Goal: Task Accomplishment & Management: Use online tool/utility

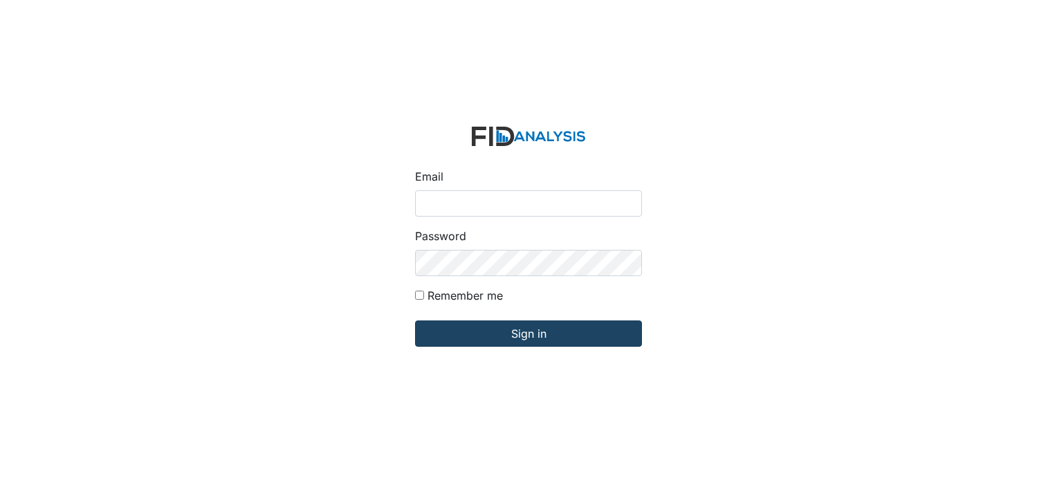
type input "[EMAIL_ADDRESS][DOMAIN_NAME]"
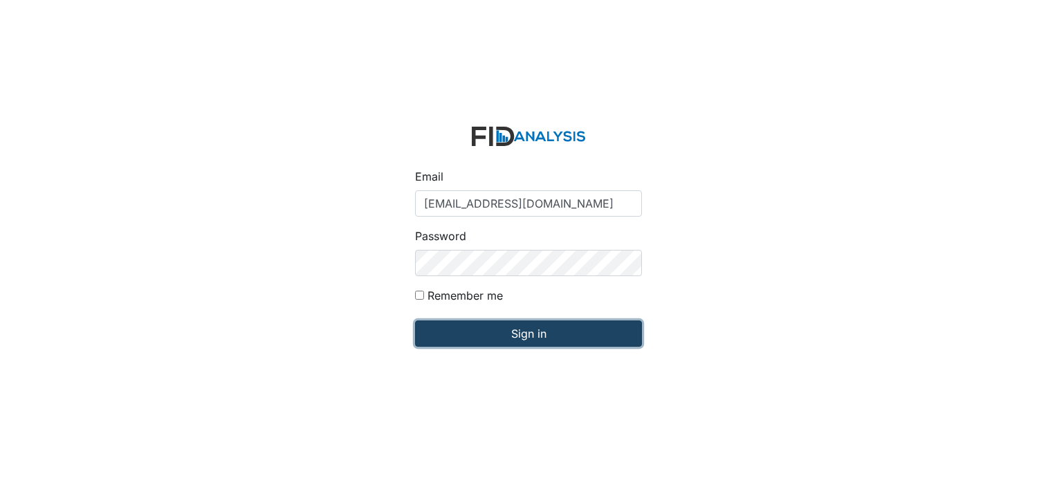
click at [545, 329] on input "Sign in" at bounding box center [528, 333] width 227 height 26
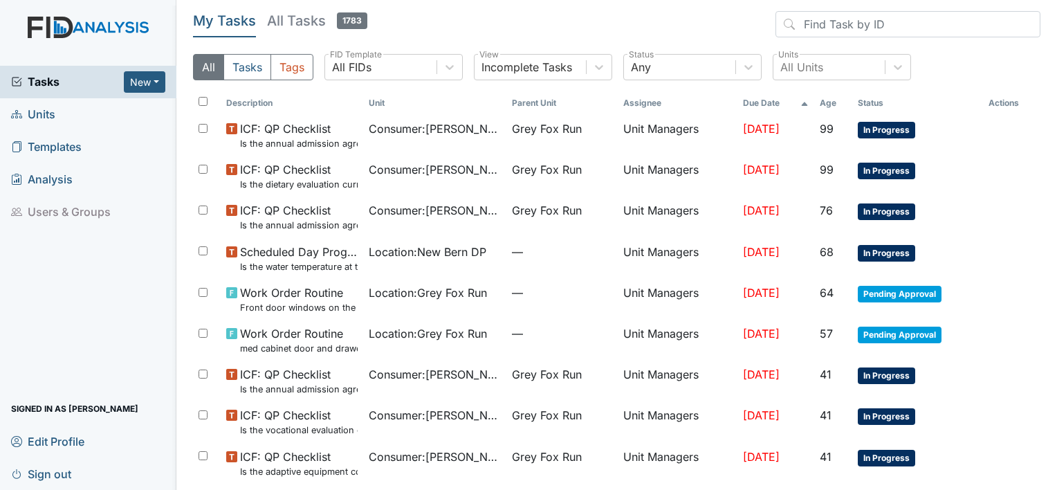
click at [49, 118] on span "Units" at bounding box center [33, 114] width 44 height 21
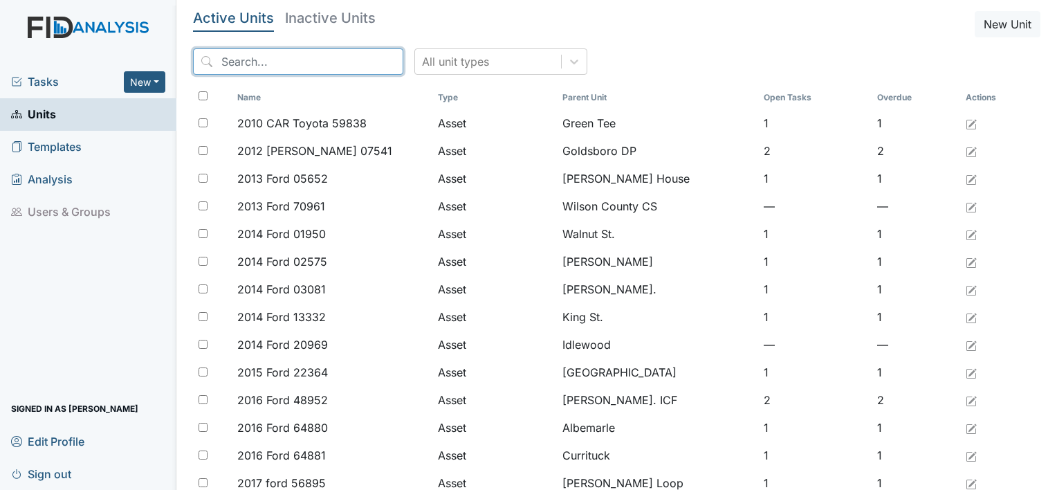
click at [279, 61] on input "search" at bounding box center [298, 61] width 210 height 26
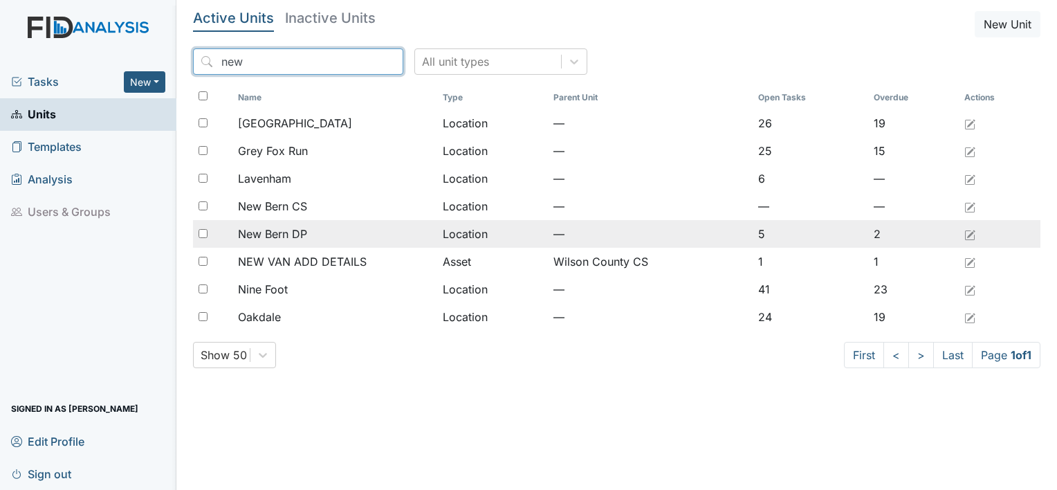
type input "new"
click at [284, 232] on span "New Bern DP" at bounding box center [272, 233] width 69 height 17
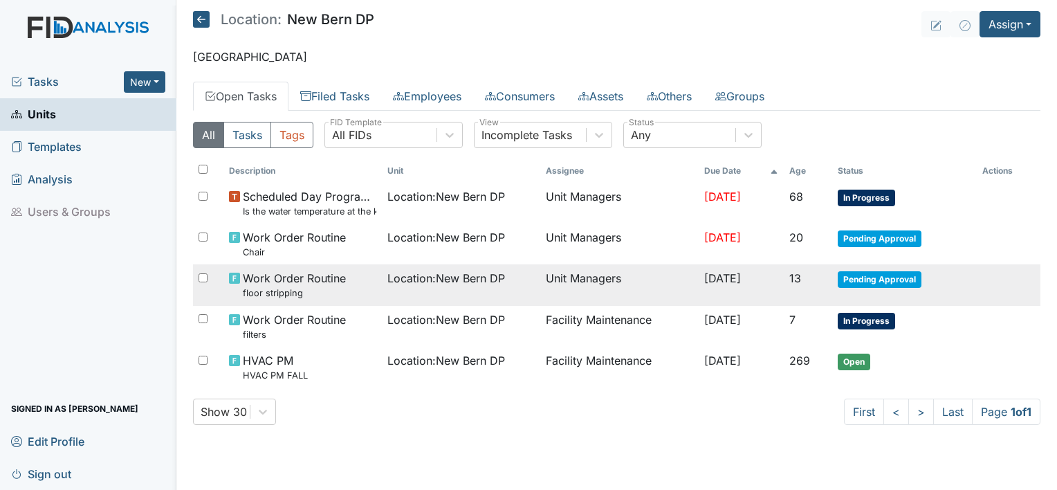
click at [871, 275] on span "Pending Approval" at bounding box center [879, 279] width 84 height 17
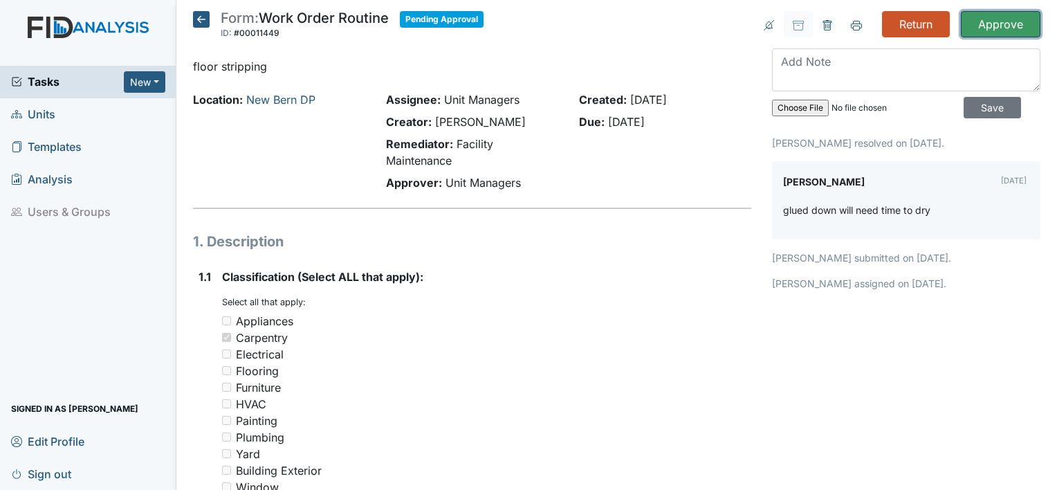
click at [982, 22] on input "Approve" at bounding box center [1001, 24] width 80 height 26
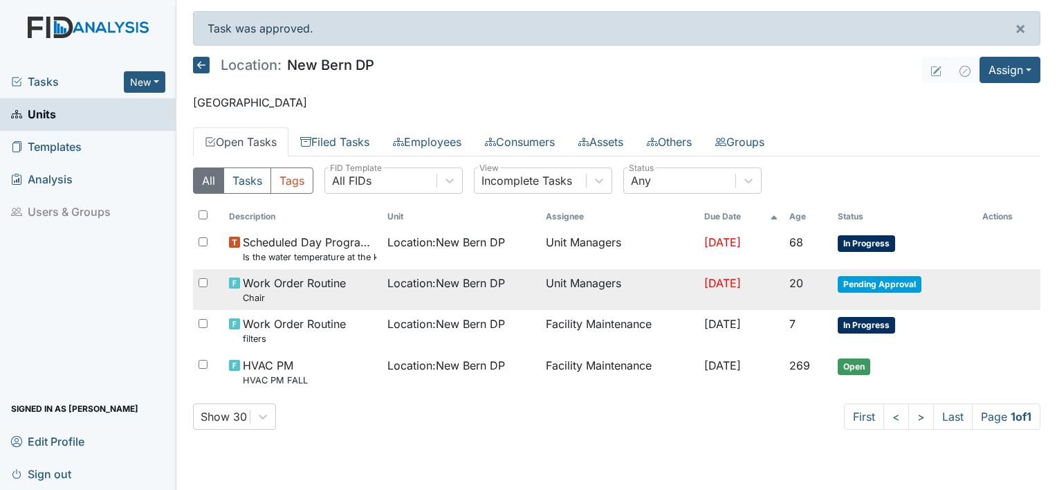
click at [893, 278] on span "Pending Approval" at bounding box center [879, 284] width 84 height 17
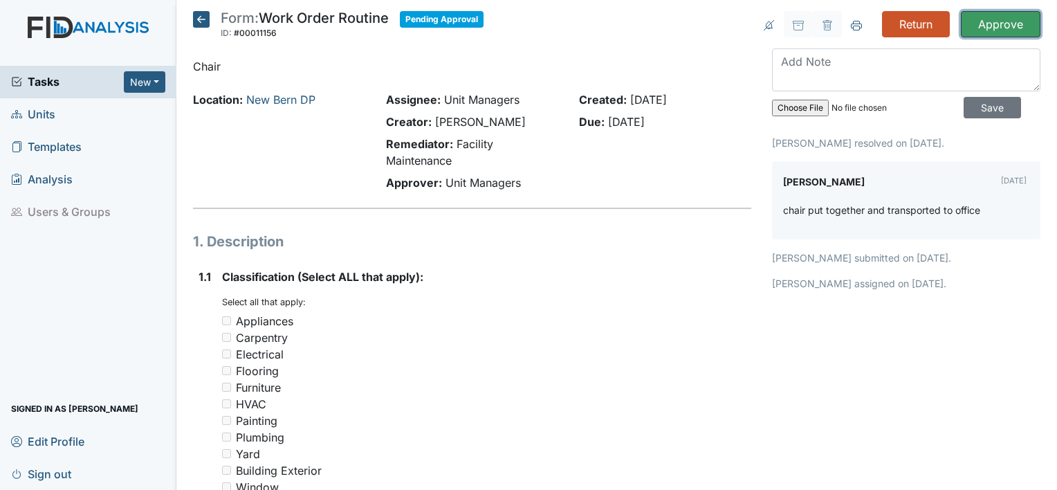
click at [992, 21] on input "Approve" at bounding box center [1001, 24] width 80 height 26
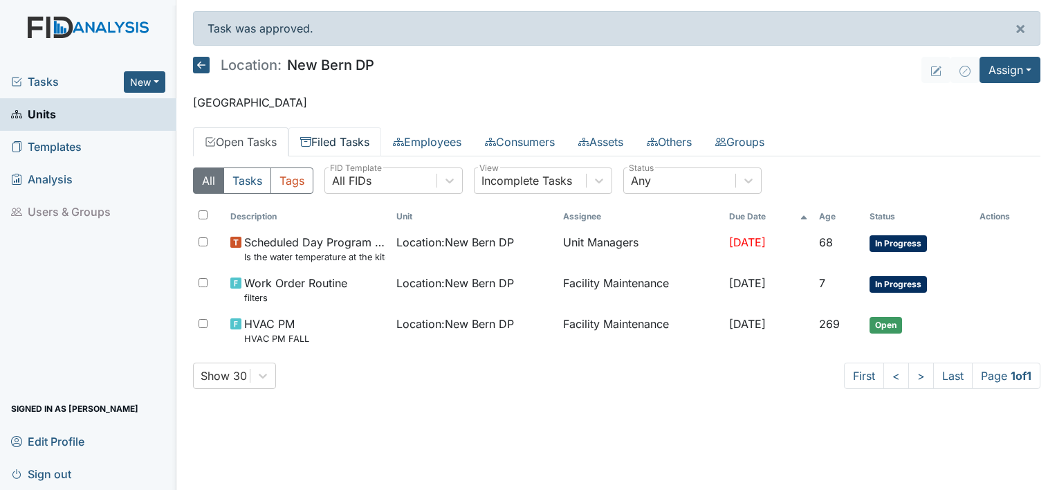
click at [354, 140] on link "Filed Tasks" at bounding box center [334, 141] width 93 height 29
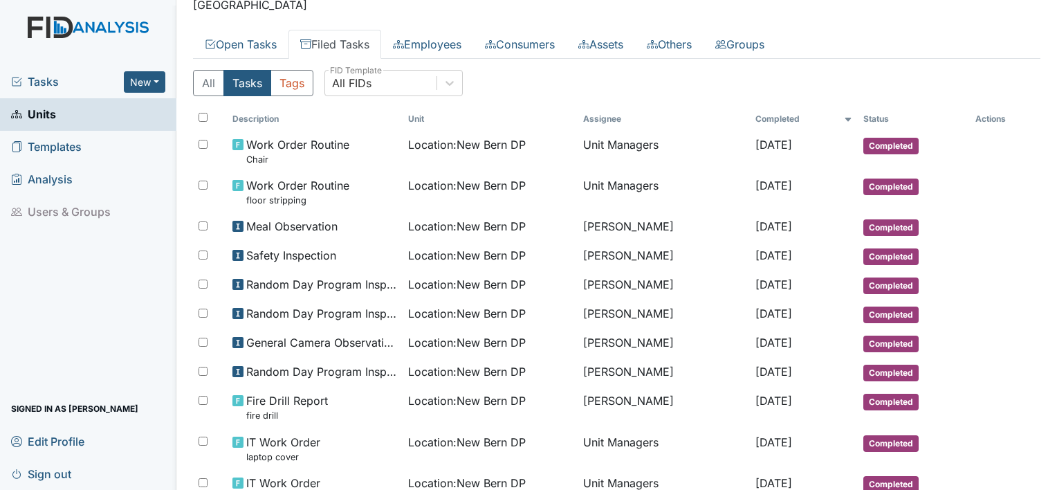
scroll to position [115, 0]
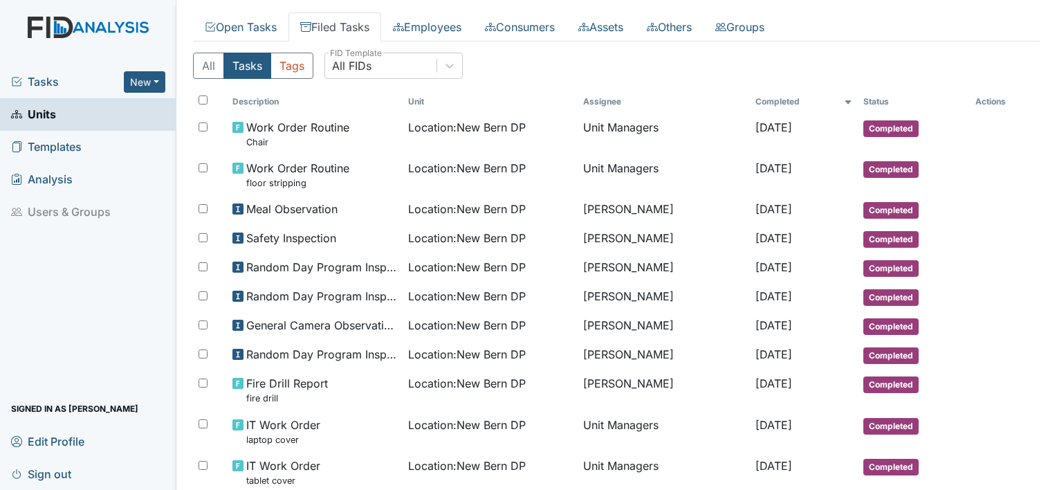
click at [56, 470] on span "Sign out" at bounding box center [41, 473] width 60 height 21
